Goal: Task Accomplishment & Management: Complete application form

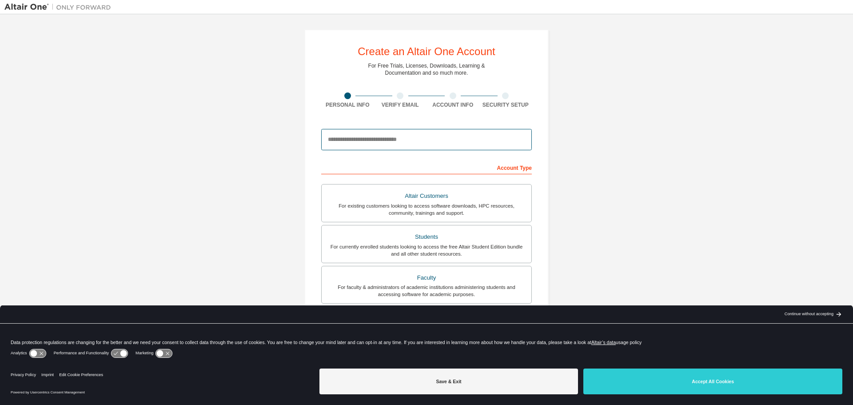
click at [408, 141] on input "email" at bounding box center [426, 139] width 211 height 21
click at [614, 186] on div "Create an Altair One Account For Free Trials, Licenses, Downloads, Learning & D…" at bounding box center [426, 254] width 844 height 470
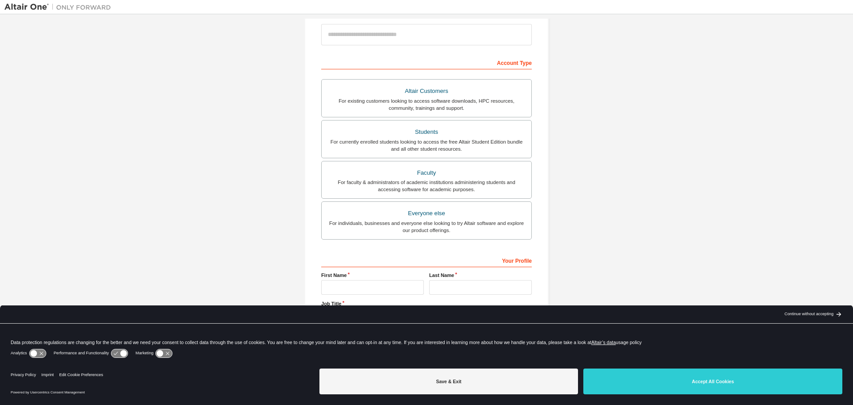
scroll to position [112, 0]
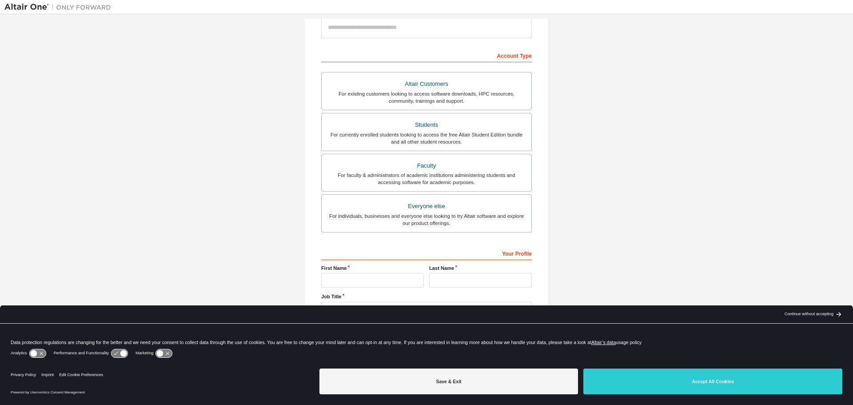
click at [811, 314] on div "Continue without accepting" at bounding box center [808, 313] width 49 height 7
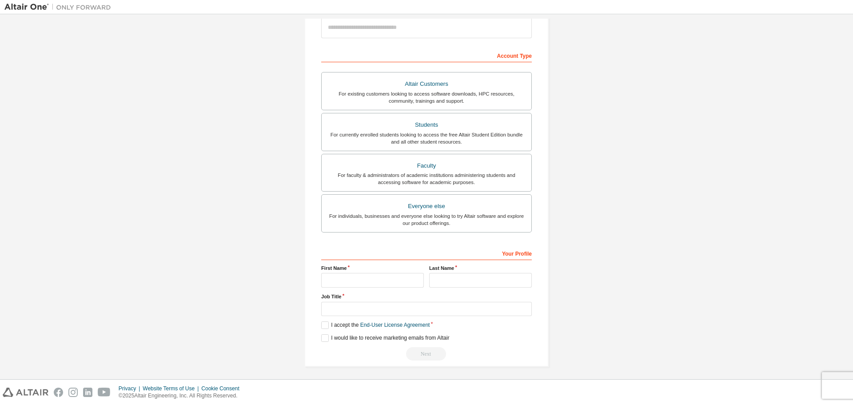
scroll to position [0, 0]
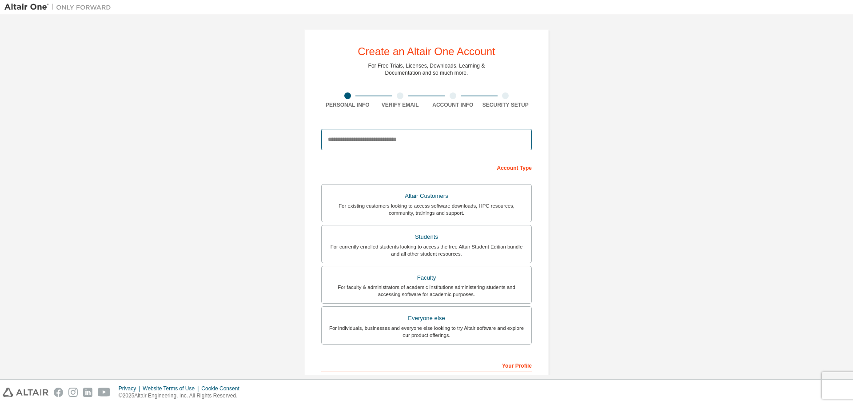
click at [390, 135] on input "email" at bounding box center [426, 139] width 211 height 21
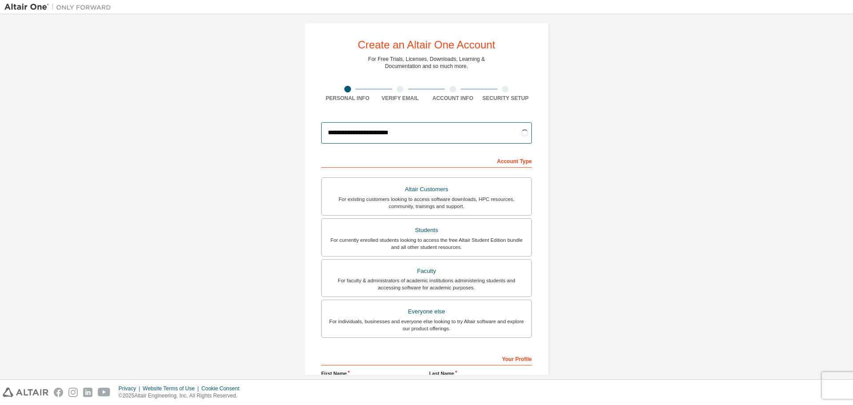
scroll to position [8, 0]
type input "**********"
click at [432, 225] on div "Students" at bounding box center [426, 228] width 199 height 12
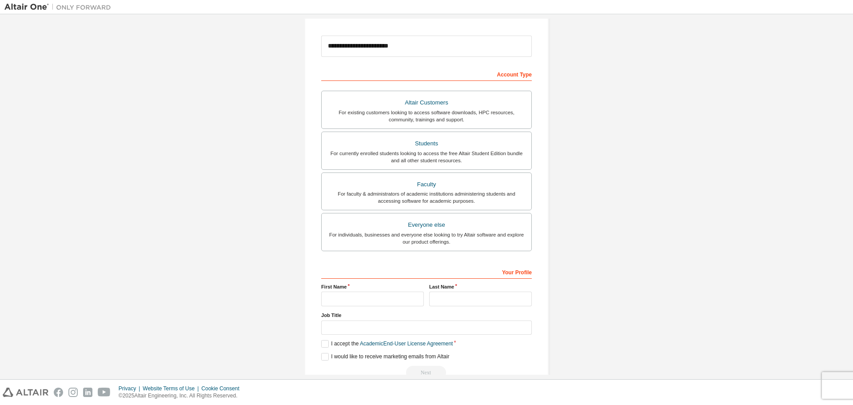
scroll to position [112, 0]
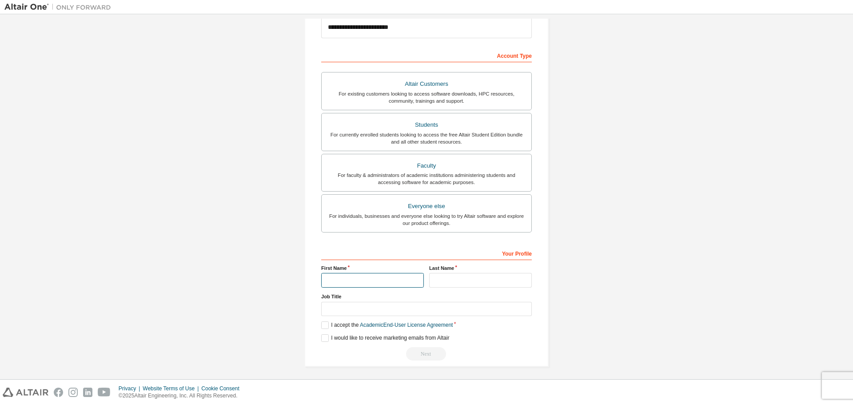
click at [359, 276] on input "text" at bounding box center [372, 280] width 103 height 15
type input "*******"
type input "*****"
type input "*"
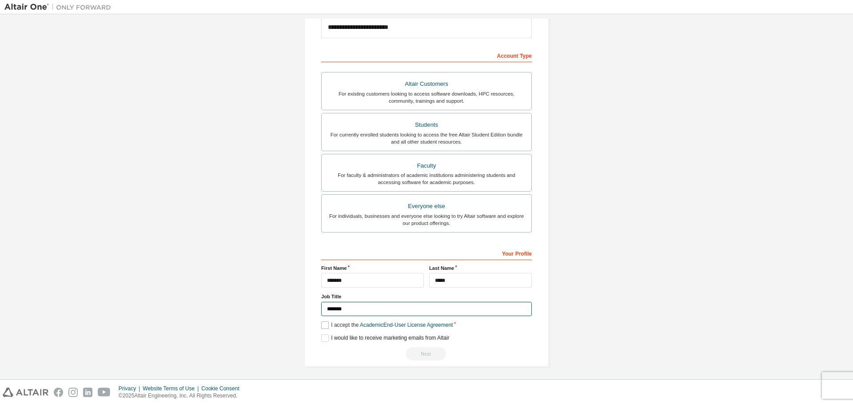
type input "*******"
click at [323, 322] on label "I accept the Academic End-User License Agreement" at bounding box center [386, 325] width 131 height 8
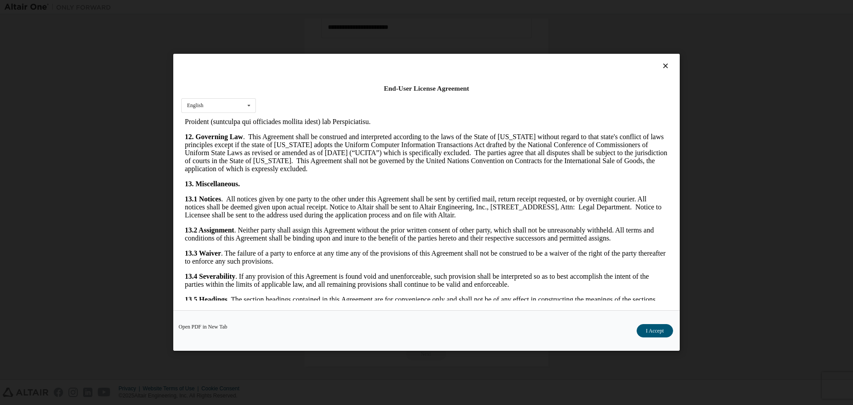
scroll to position [1339, 0]
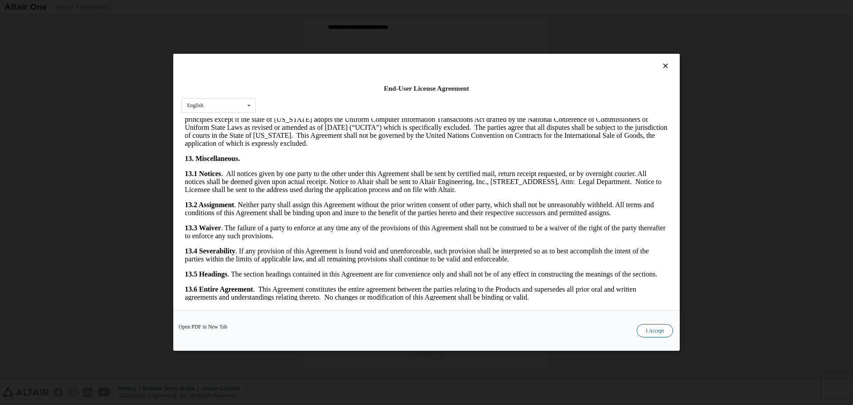
click at [653, 333] on button "I Accept" at bounding box center [654, 330] width 36 height 13
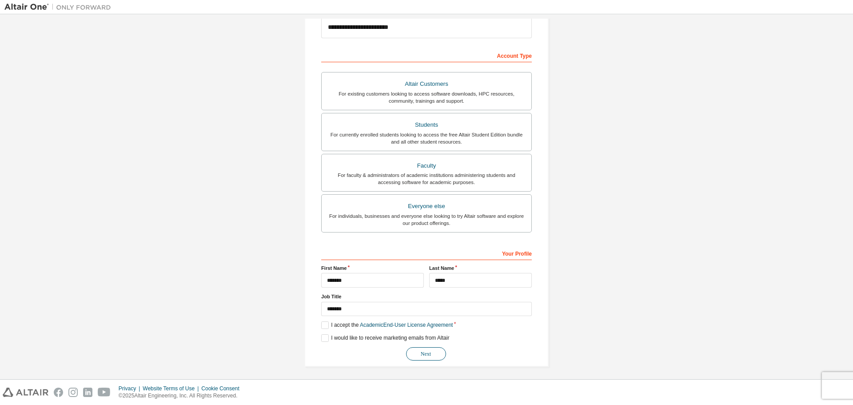
click at [419, 347] on button "Next" at bounding box center [426, 353] width 40 height 13
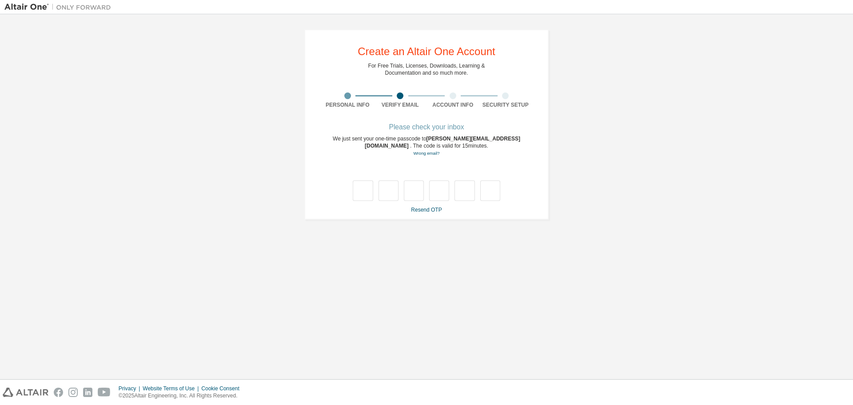
scroll to position [0, 0]
click at [359, 190] on input "text" at bounding box center [363, 190] width 20 height 20
type input "*"
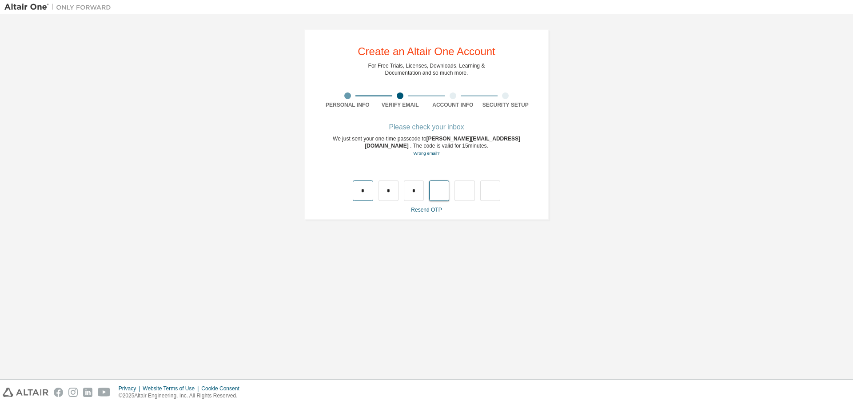
type input "*"
